Goal: Navigation & Orientation: Find specific page/section

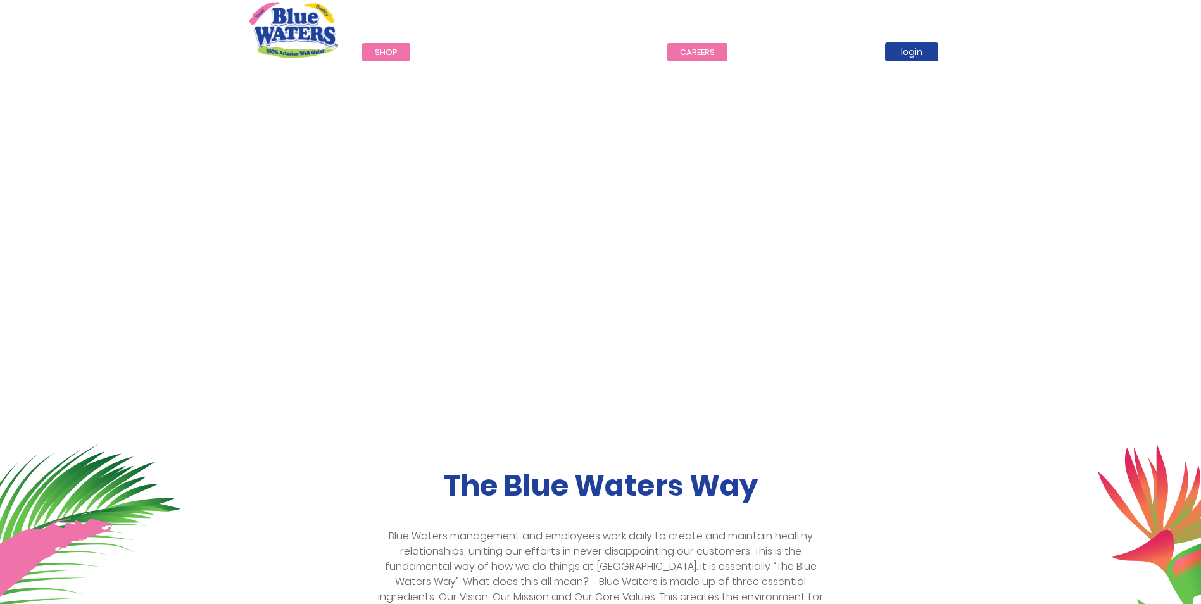
click at [702, 56] on link "careers" at bounding box center [697, 52] width 60 height 18
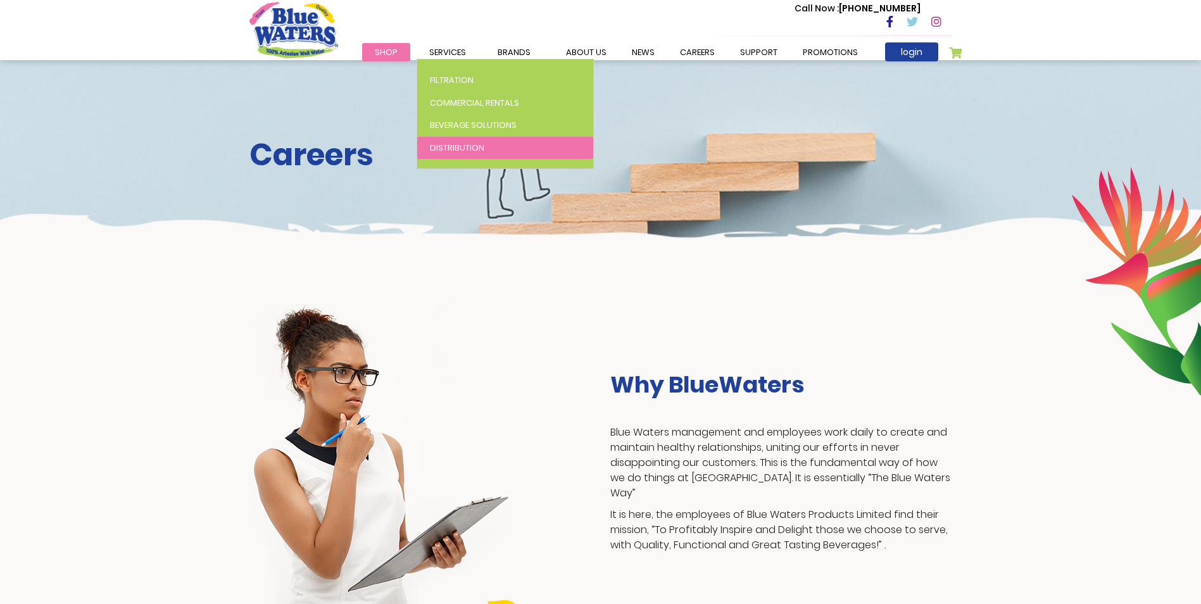
click at [467, 142] on span "Distribution" at bounding box center [457, 148] width 54 height 12
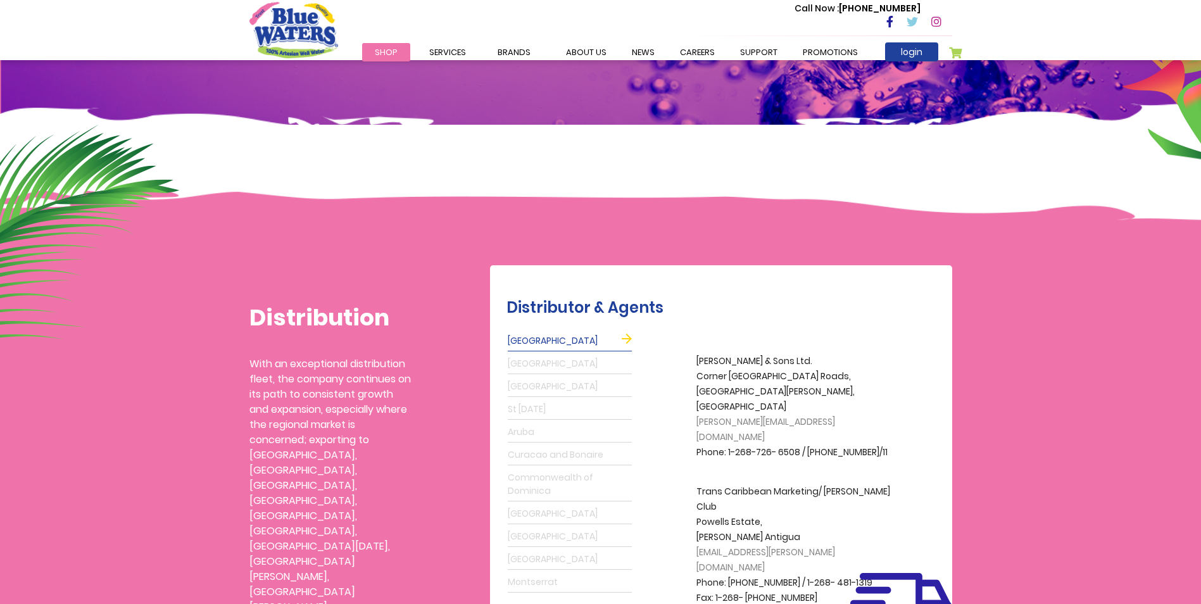
scroll to position [127, 0]
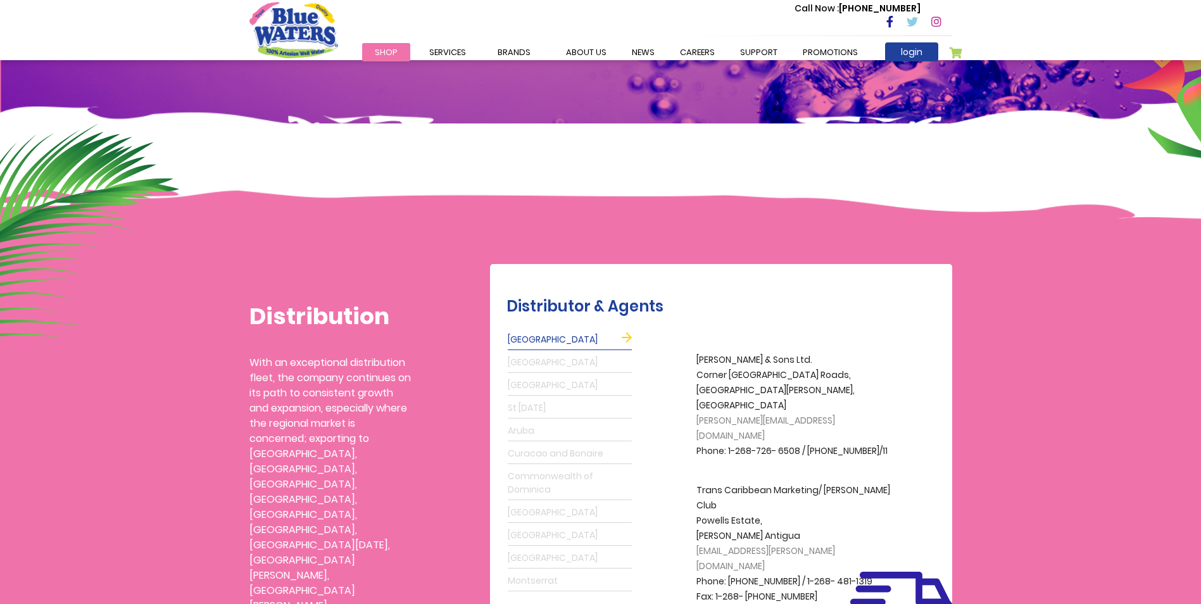
click at [528, 360] on link "Grenada" at bounding box center [570, 363] width 124 height 20
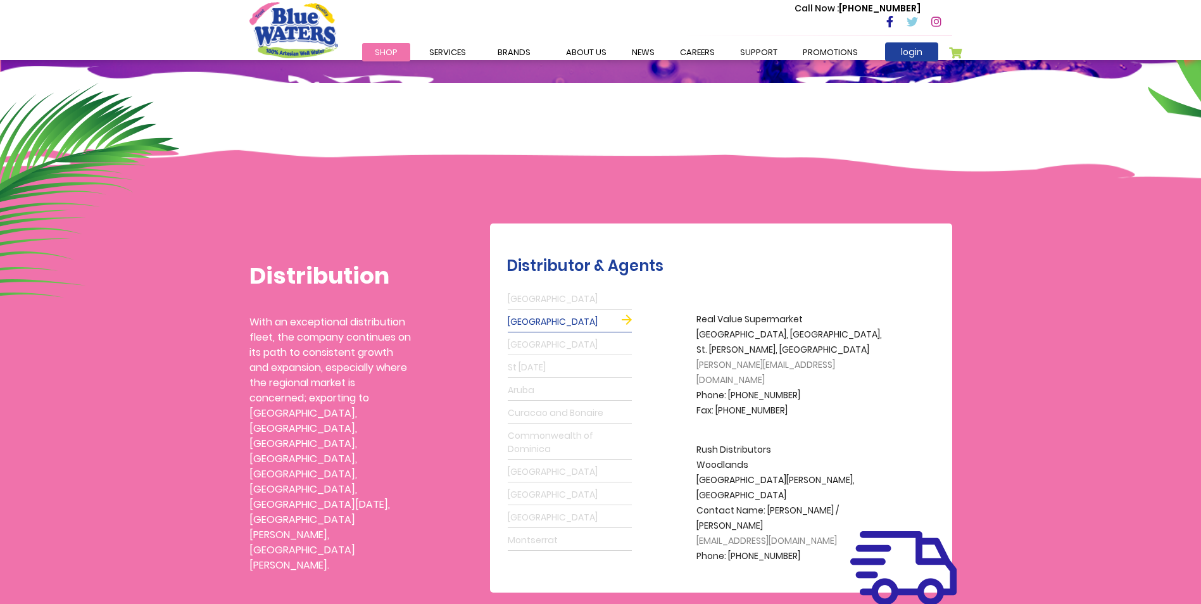
scroll to position [190, 0]
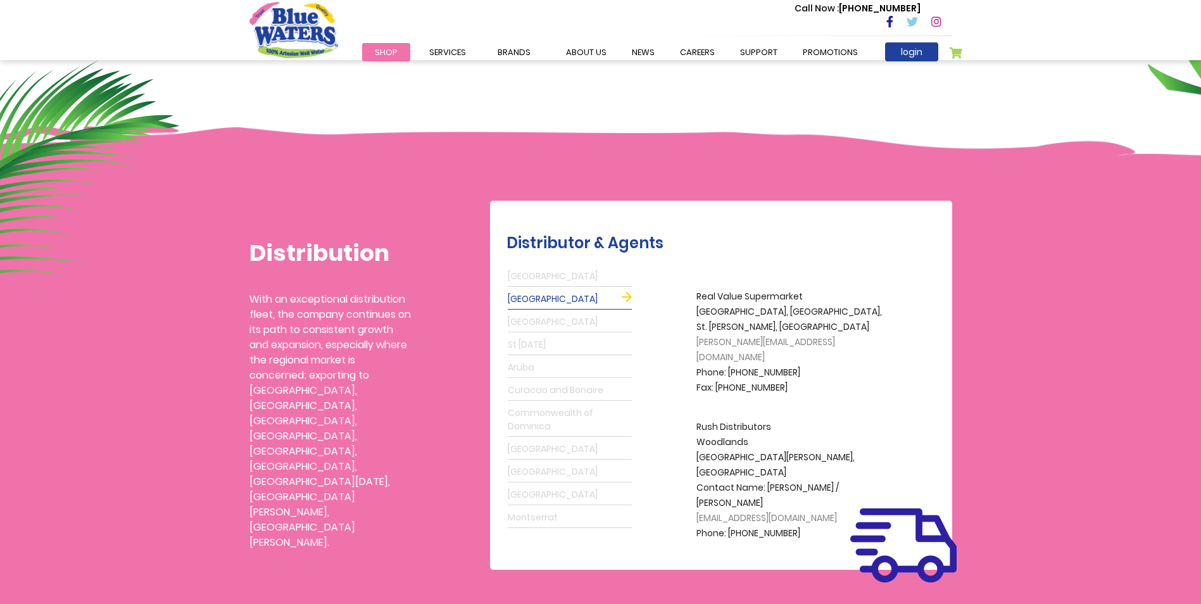
click at [535, 323] on link "Barbados" at bounding box center [570, 322] width 124 height 20
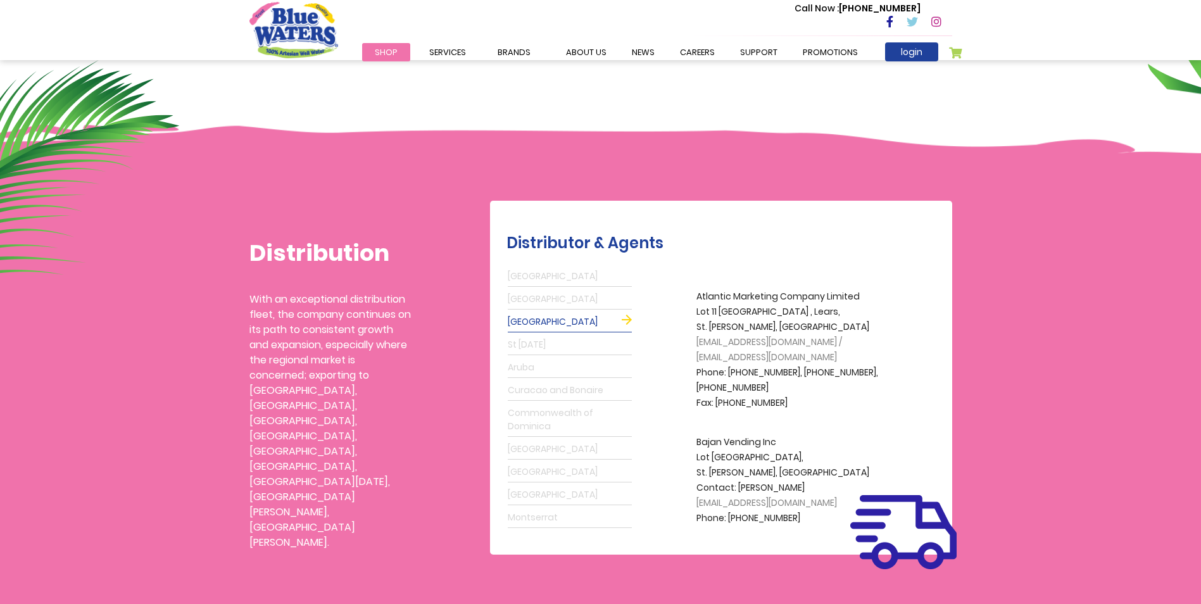
click at [533, 344] on link "St Lucia" at bounding box center [570, 345] width 124 height 20
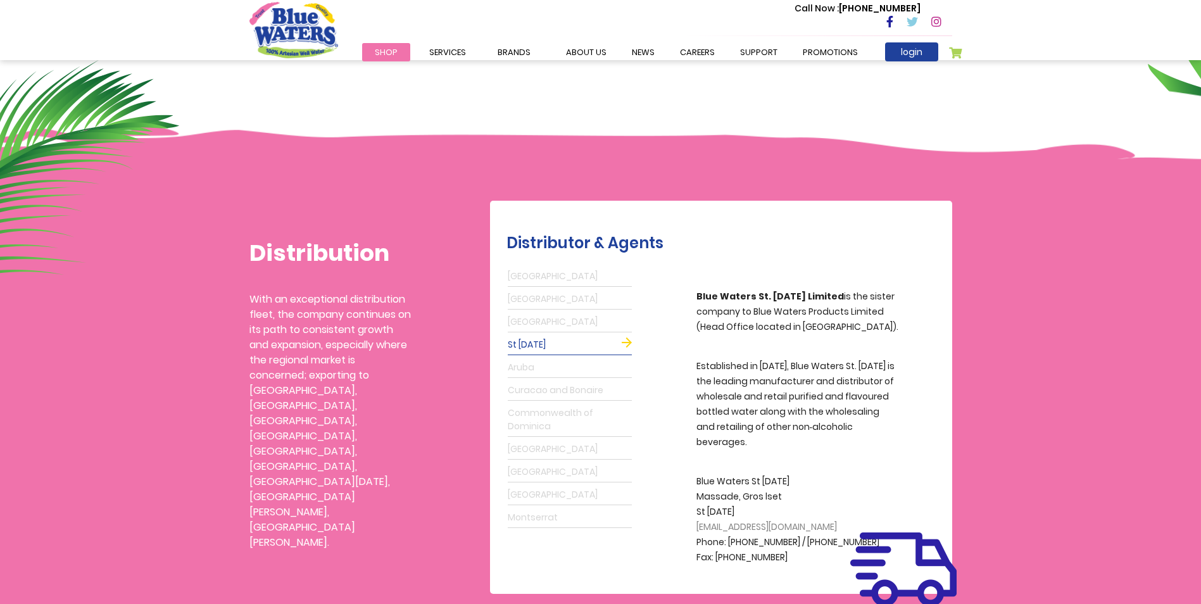
click at [522, 368] on link "Aruba" at bounding box center [570, 368] width 124 height 20
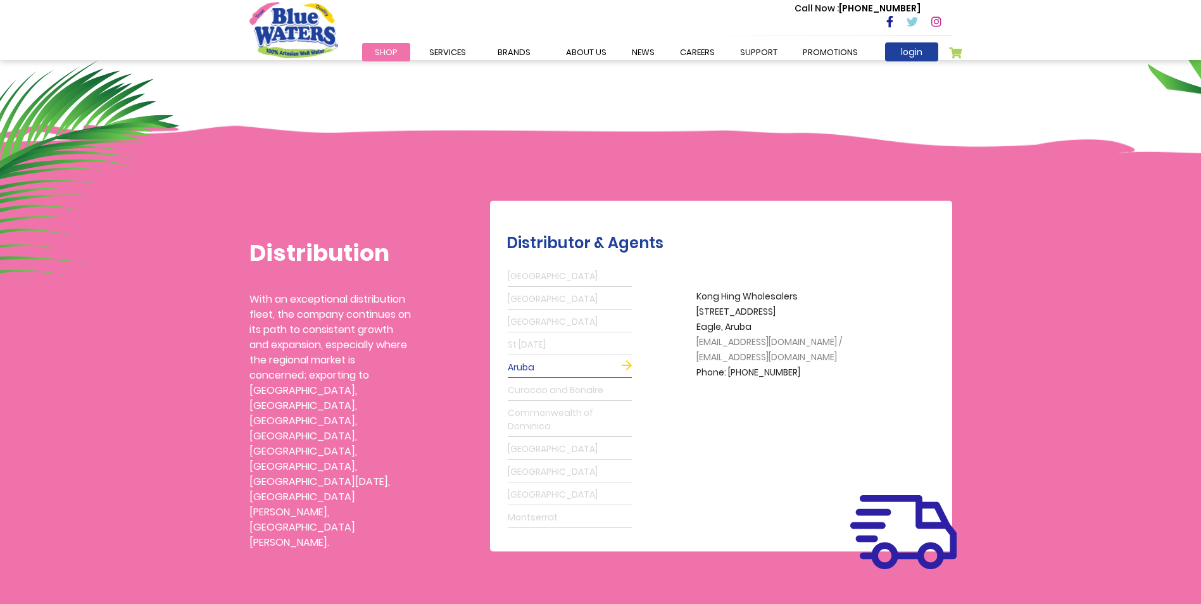
click at [526, 389] on link "Curacao and Bonaire" at bounding box center [570, 391] width 124 height 20
click at [524, 415] on link "Commonwealth of Dominica" at bounding box center [570, 420] width 124 height 34
click at [530, 450] on link "Guyana" at bounding box center [570, 449] width 124 height 20
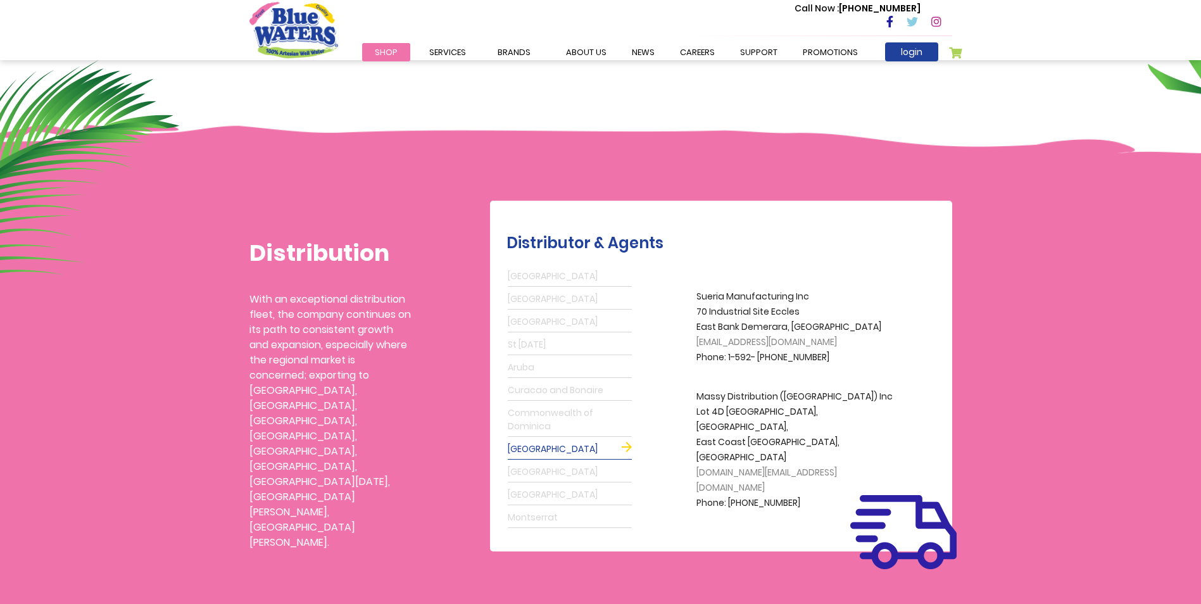
click at [529, 469] on link "St Maarten" at bounding box center [570, 472] width 124 height 20
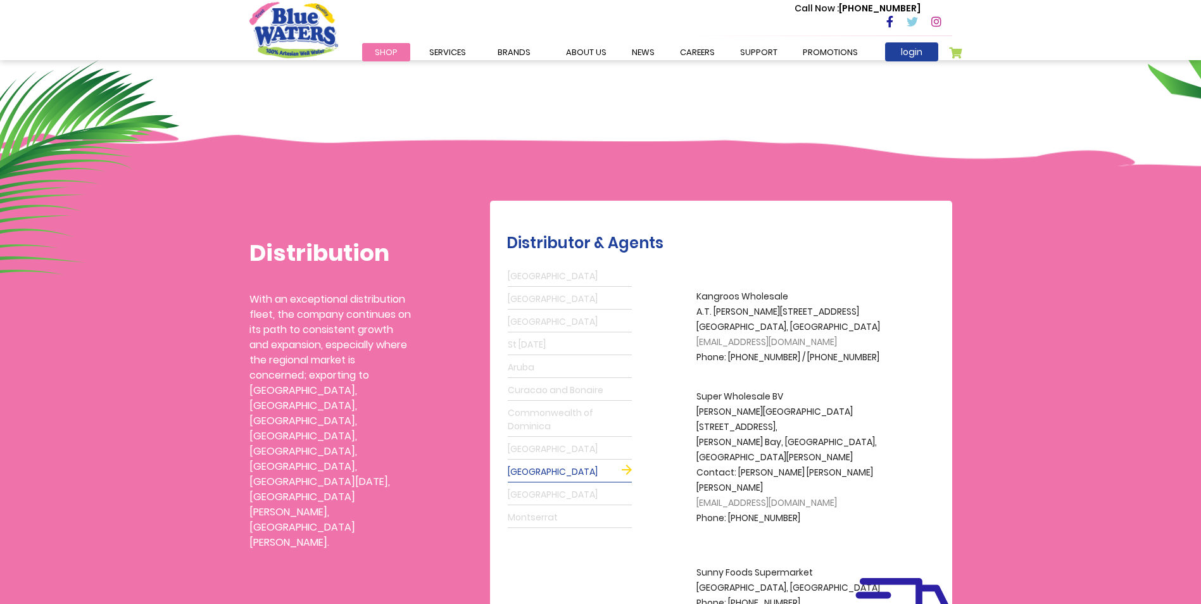
click at [524, 493] on link "Suriname" at bounding box center [570, 495] width 124 height 20
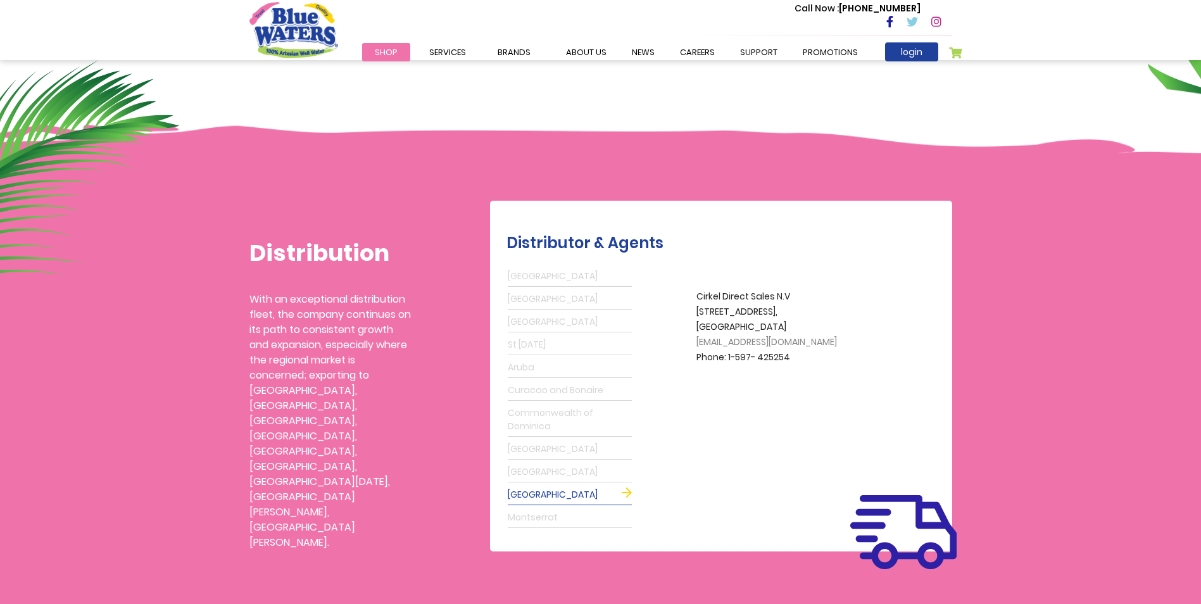
click at [522, 521] on link "Montserrat" at bounding box center [570, 518] width 124 height 20
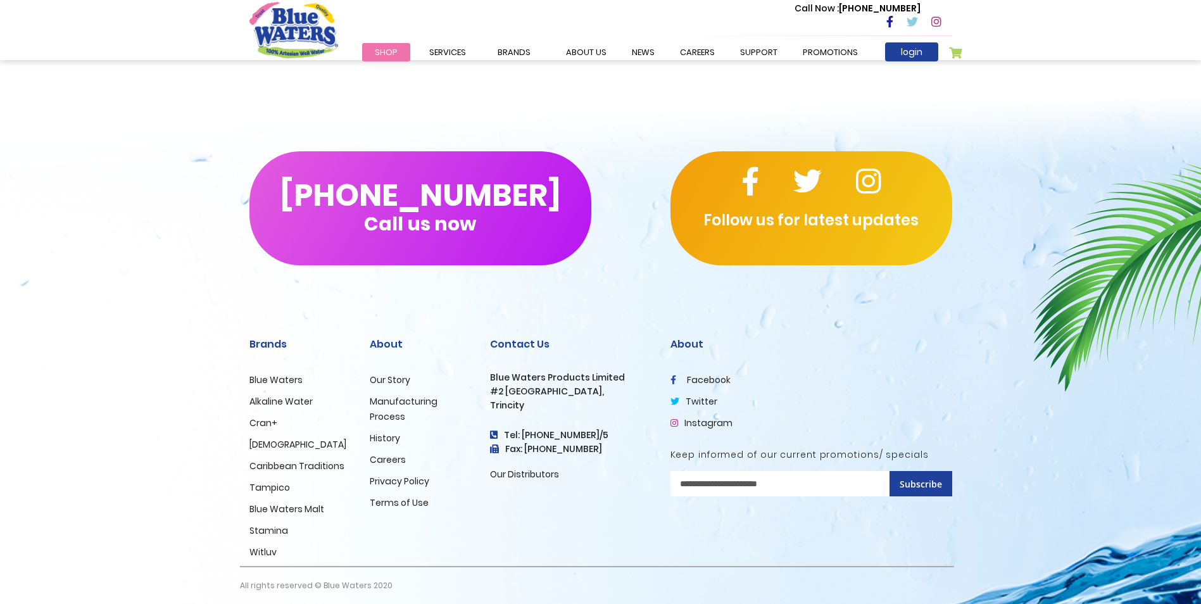
scroll to position [786, 0]
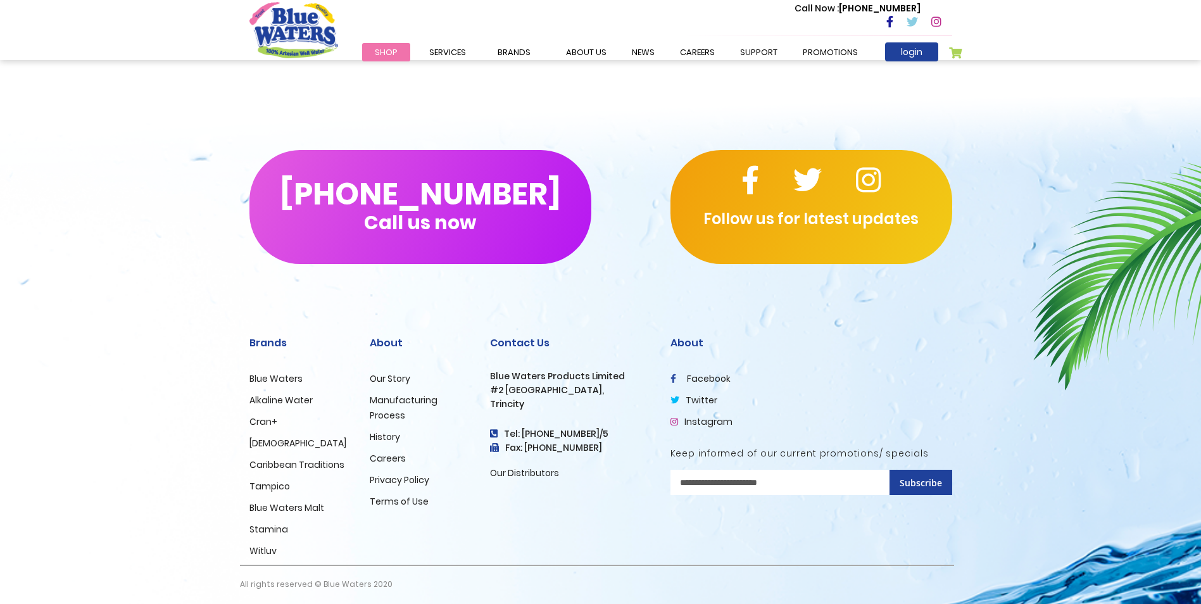
click at [282, 523] on link "Stamina" at bounding box center [268, 529] width 39 height 13
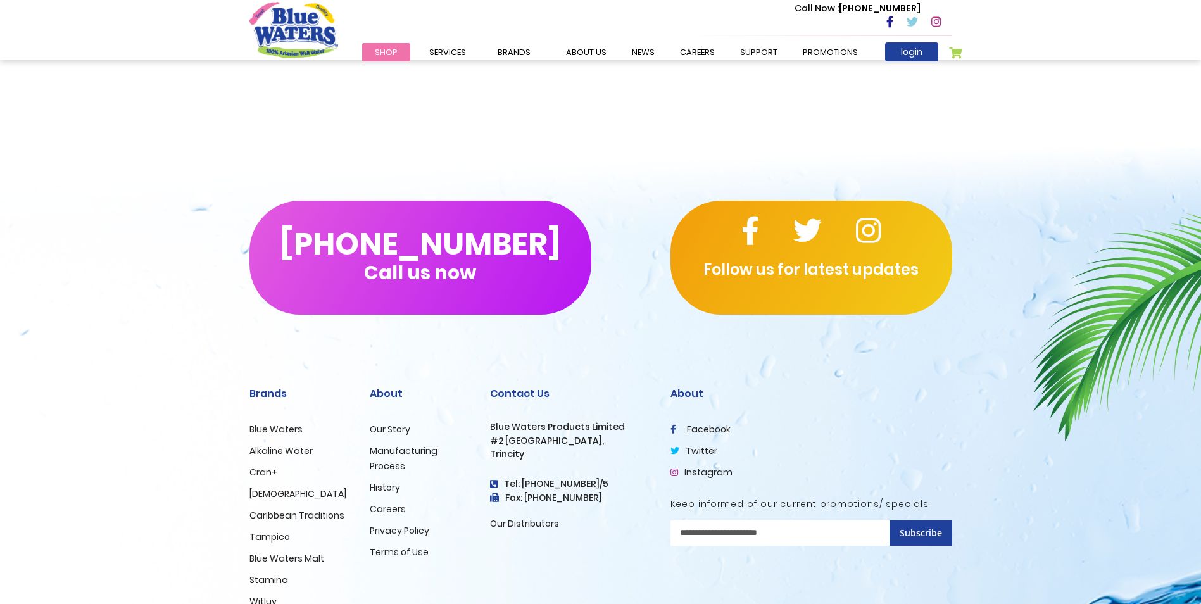
scroll to position [1520, 0]
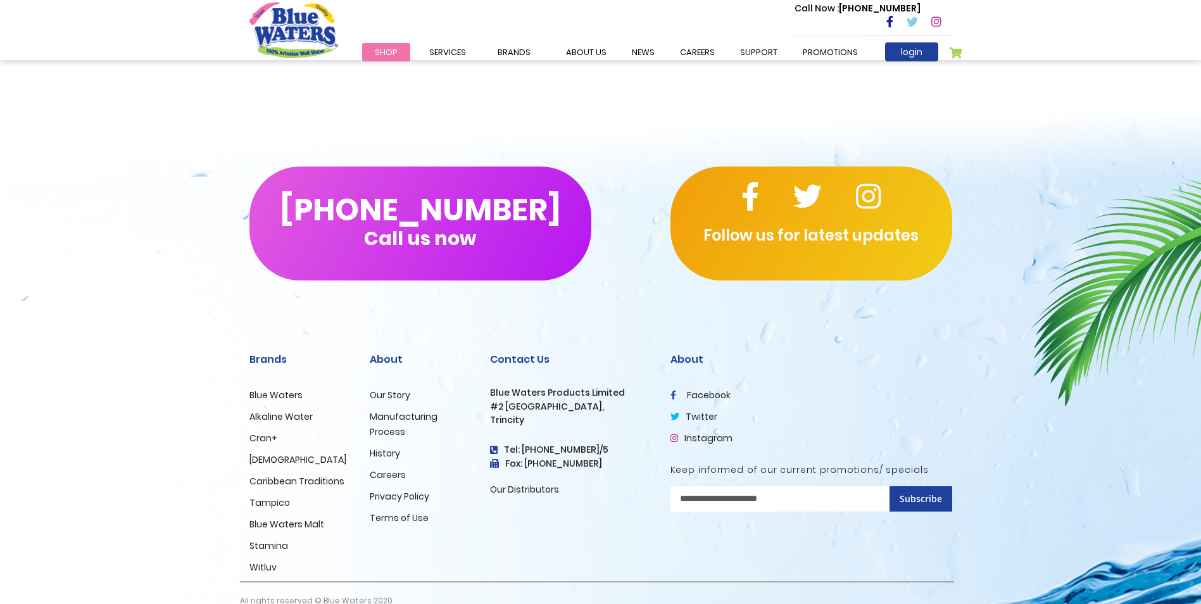
click at [270, 508] on link "Tampico" at bounding box center [269, 502] width 41 height 13
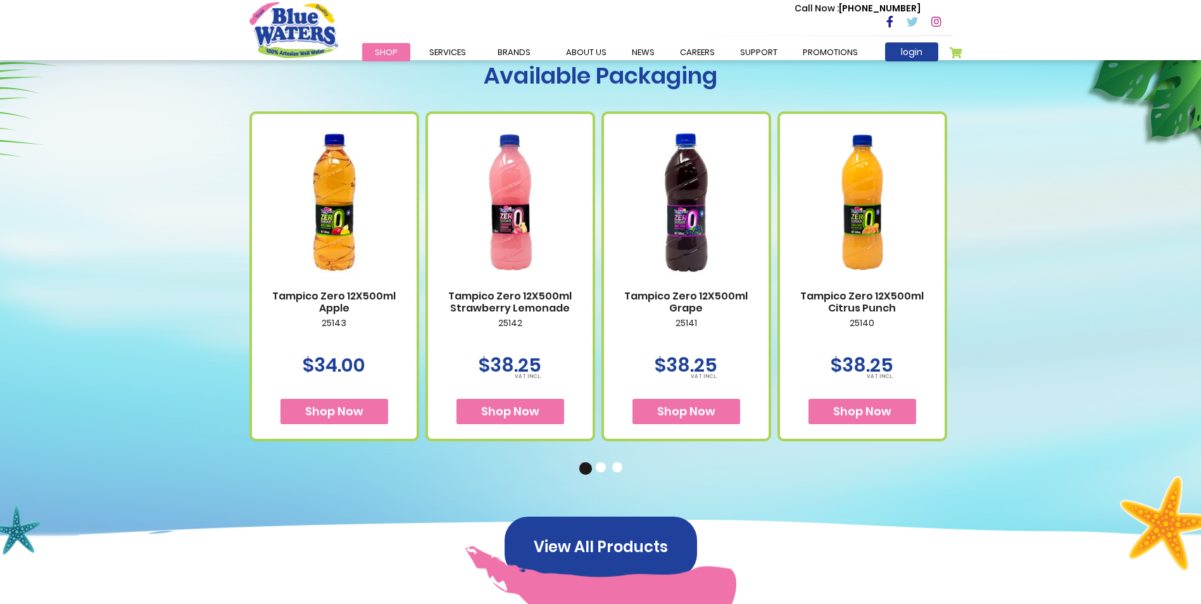
scroll to position [507, 0]
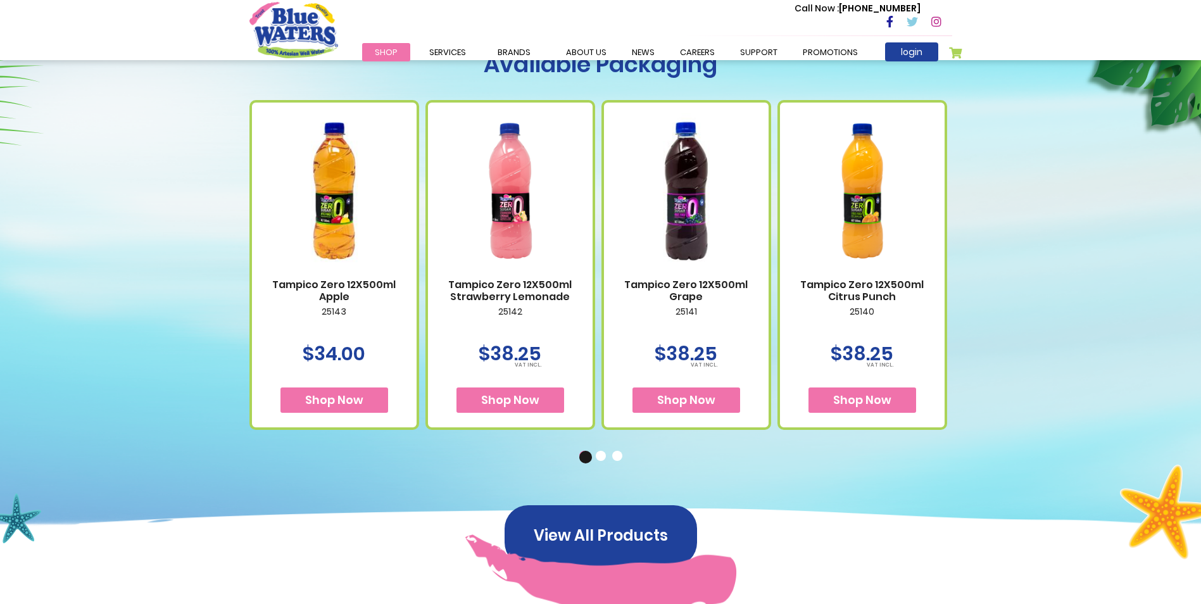
click at [1078, 358] on div "Available Packaging Tampico Zero 12X500ml Apple 25143 $34.00 Shop Now" at bounding box center [600, 251] width 1201 height 597
